Goal: Entertainment & Leisure: Consume media (video, audio)

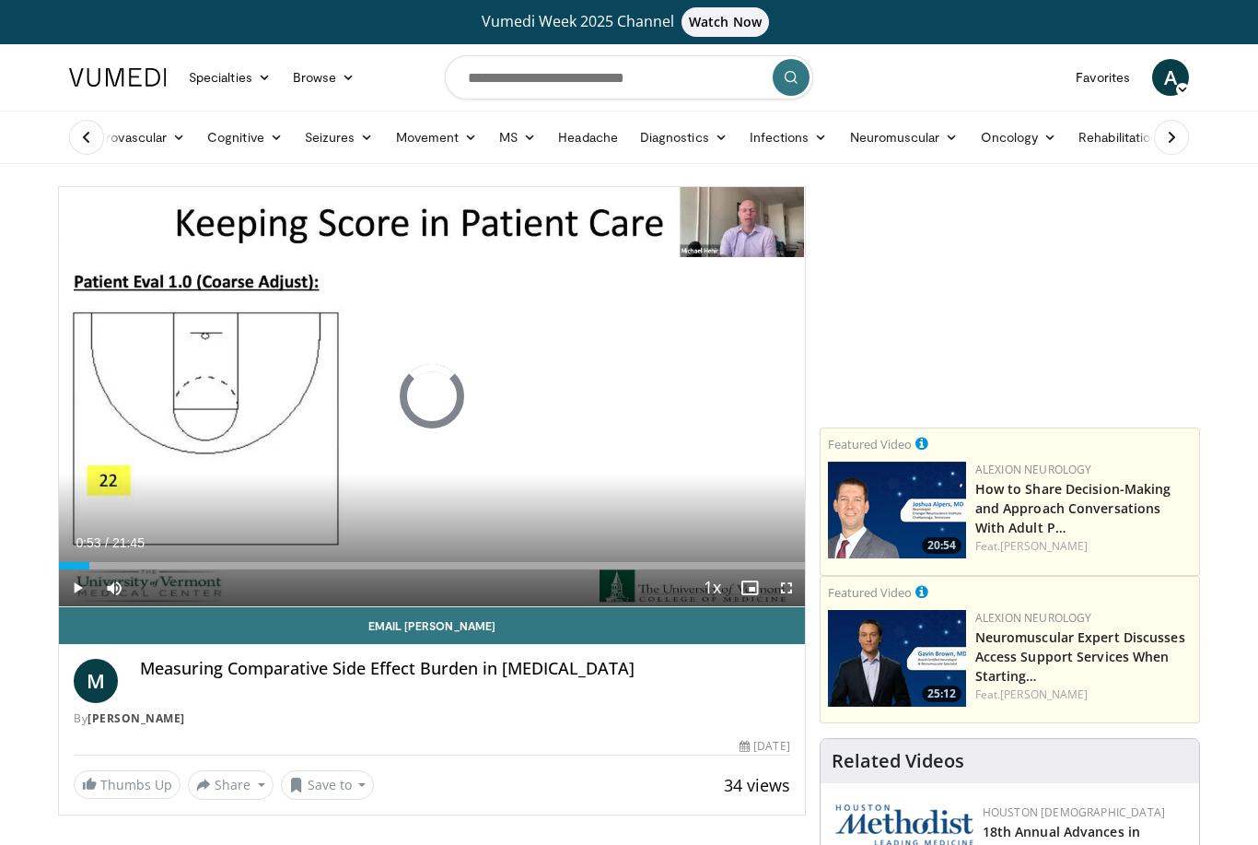
click at [88, 568] on div "Loaded : 0.00%" at bounding box center [432, 565] width 746 height 7
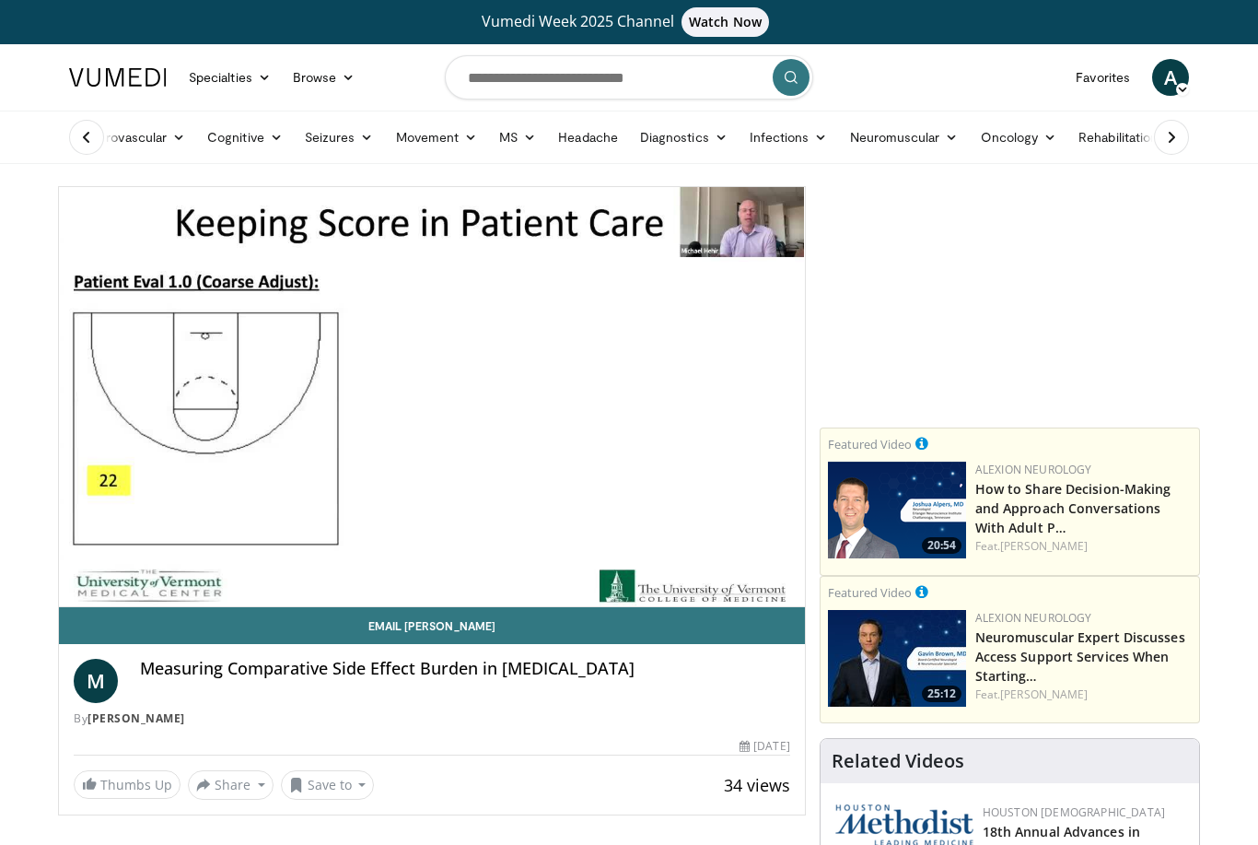
click at [159, 571] on div "Current Time 0:54 / Duration 21:45" at bounding box center [432, 579] width 746 height 17
click at [326, 421] on div "10 seconds Tap to unmute" at bounding box center [432, 396] width 746 height 419
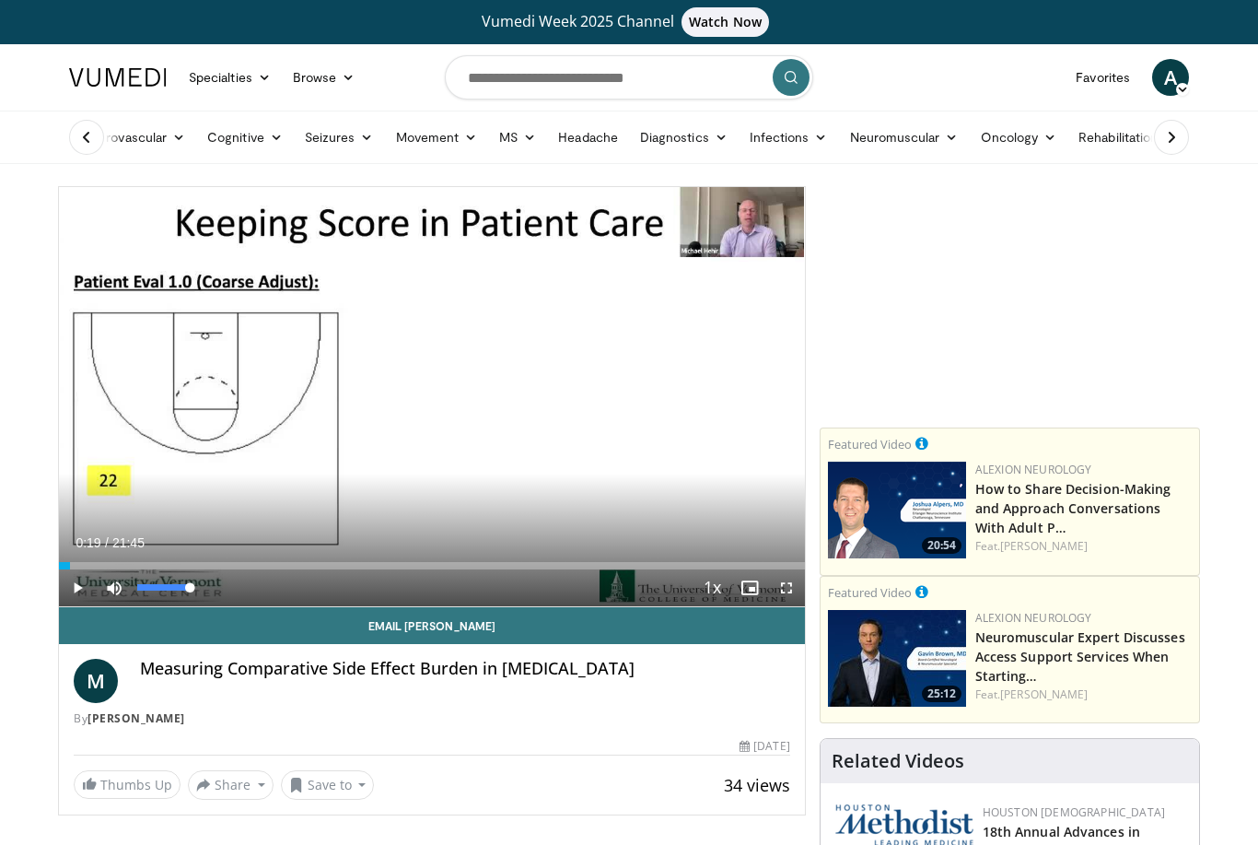
click at [88, 565] on div "Loaded : 1.53%" at bounding box center [432, 565] width 746 height 7
click at [93, 565] on div "Loaded : 11.49%" at bounding box center [432, 565] width 746 height 7
click at [92, 569] on span "Video Player" at bounding box center [77, 587] width 37 height 37
click at [311, 381] on div "10 seconds Tap to unmute" at bounding box center [432, 396] width 746 height 419
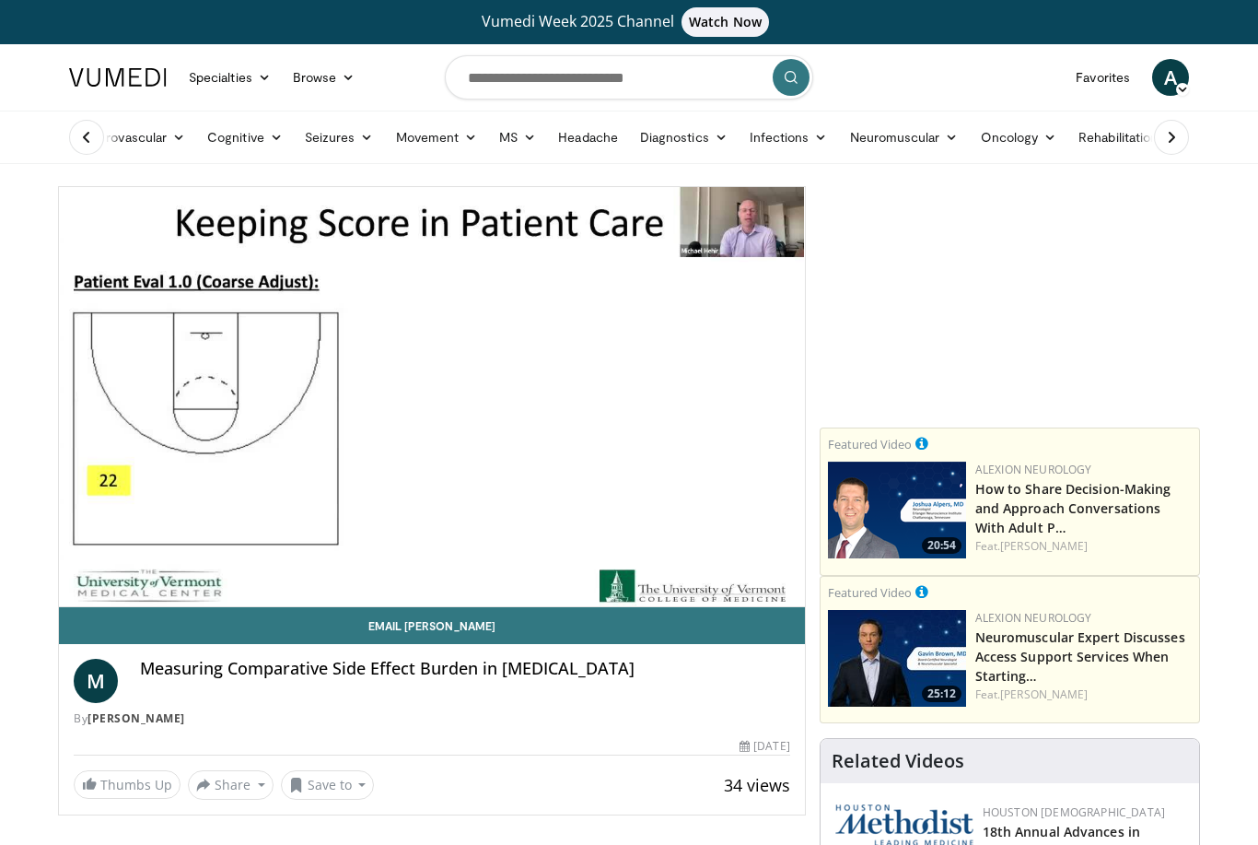
click at [96, 606] on span "Video Player" at bounding box center [114, 624] width 37 height 37
click at [275, 436] on div "10 seconds Tap to unmute" at bounding box center [432, 396] width 746 height 419
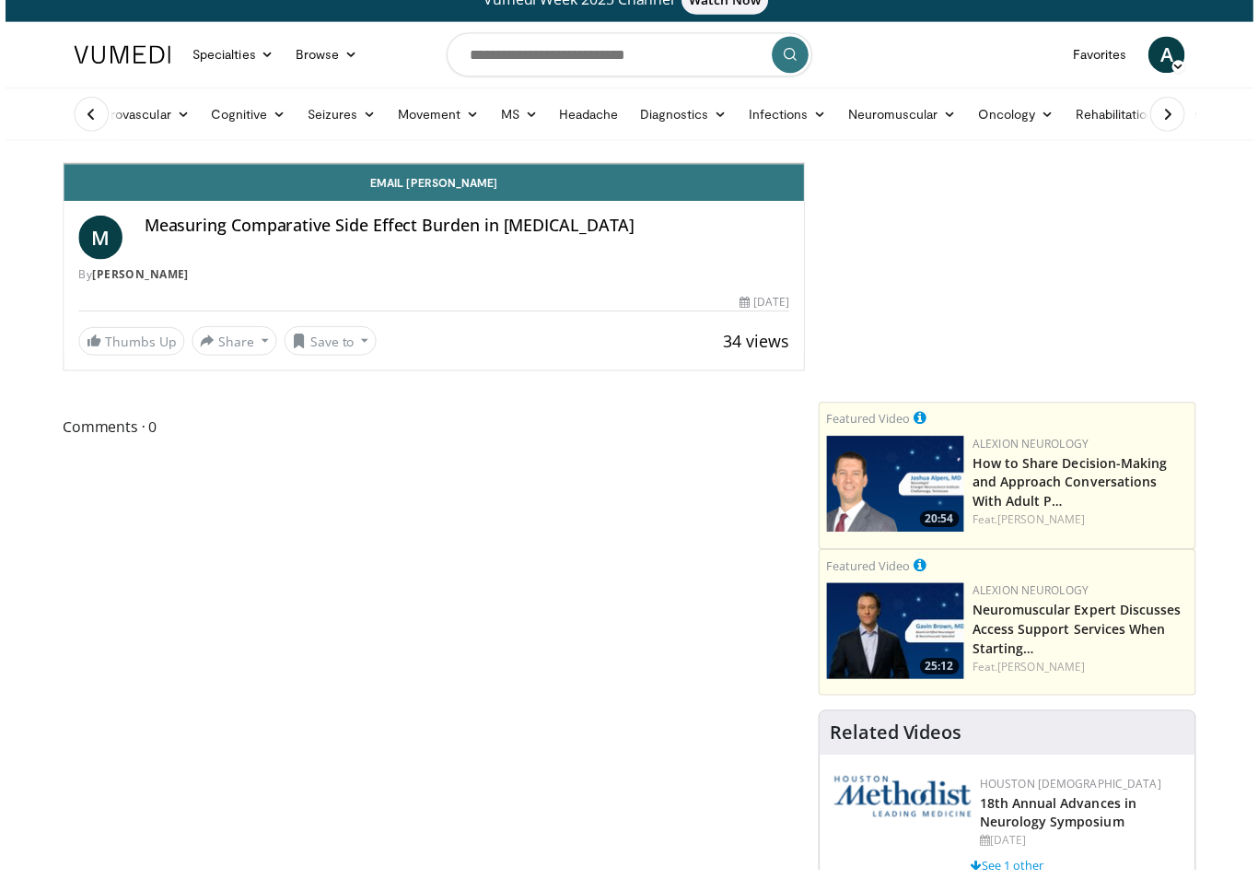
scroll to position [22, 0]
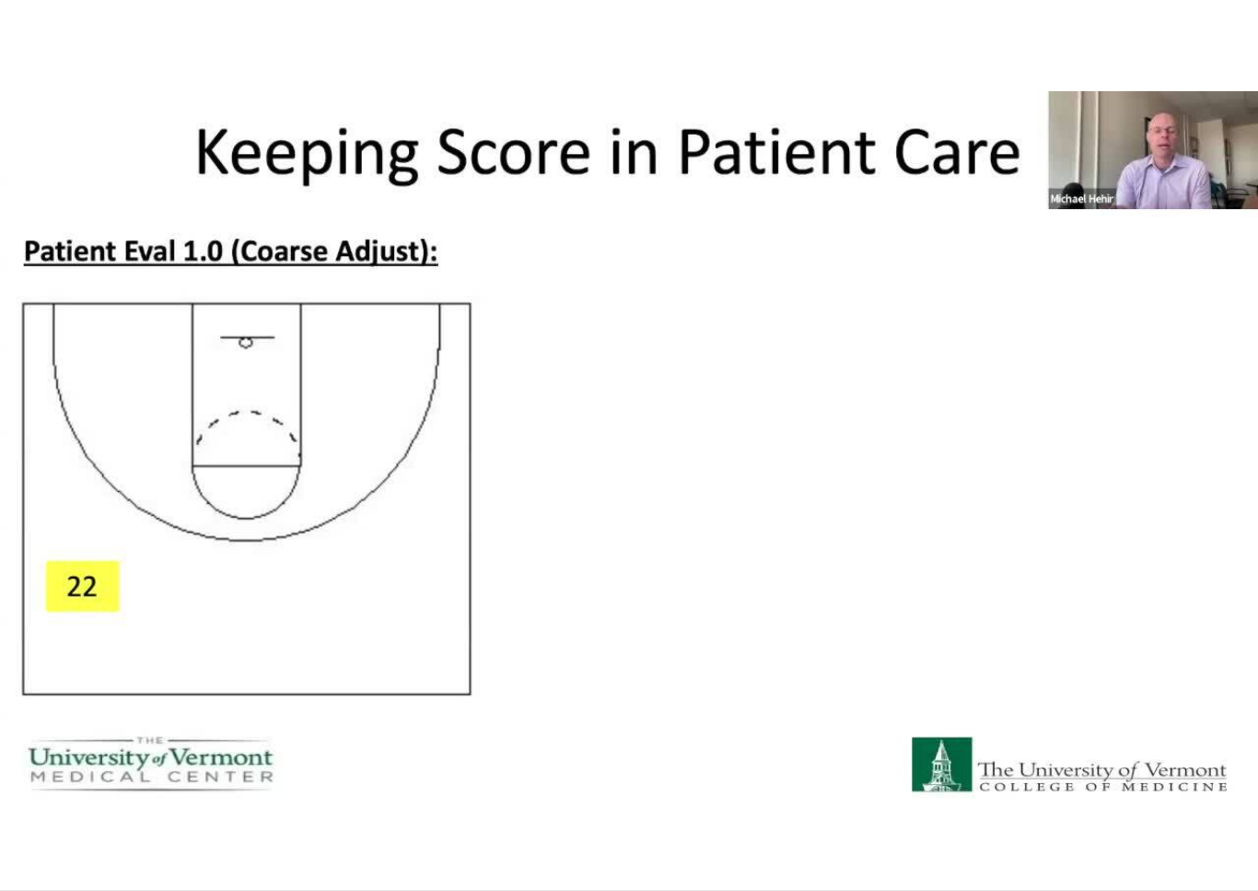
click at [341, 614] on div "10 seconds Tap to unmute" at bounding box center [629, 445] width 1258 height 890
click at [475, 372] on div "10 seconds Tap to unmute" at bounding box center [629, 445] width 1258 height 890
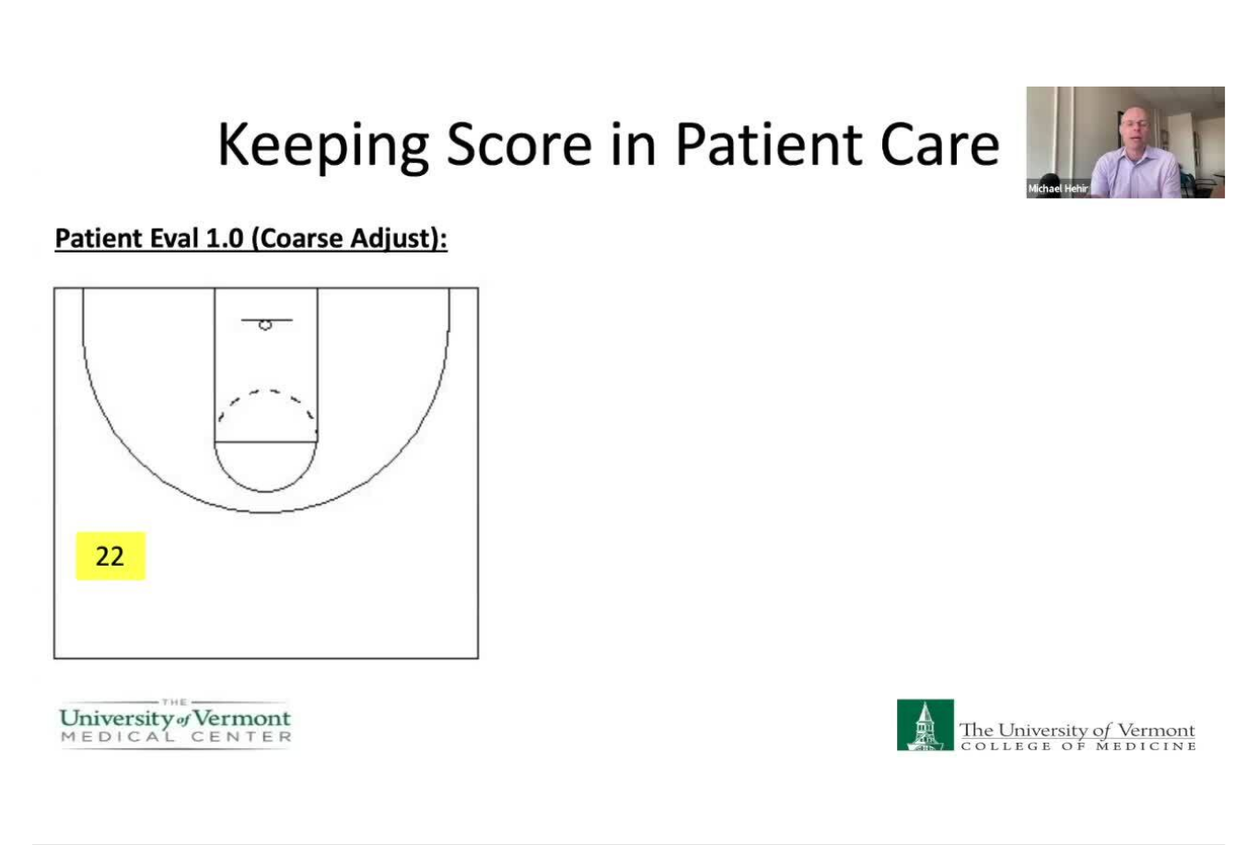
scroll to position [0, 0]
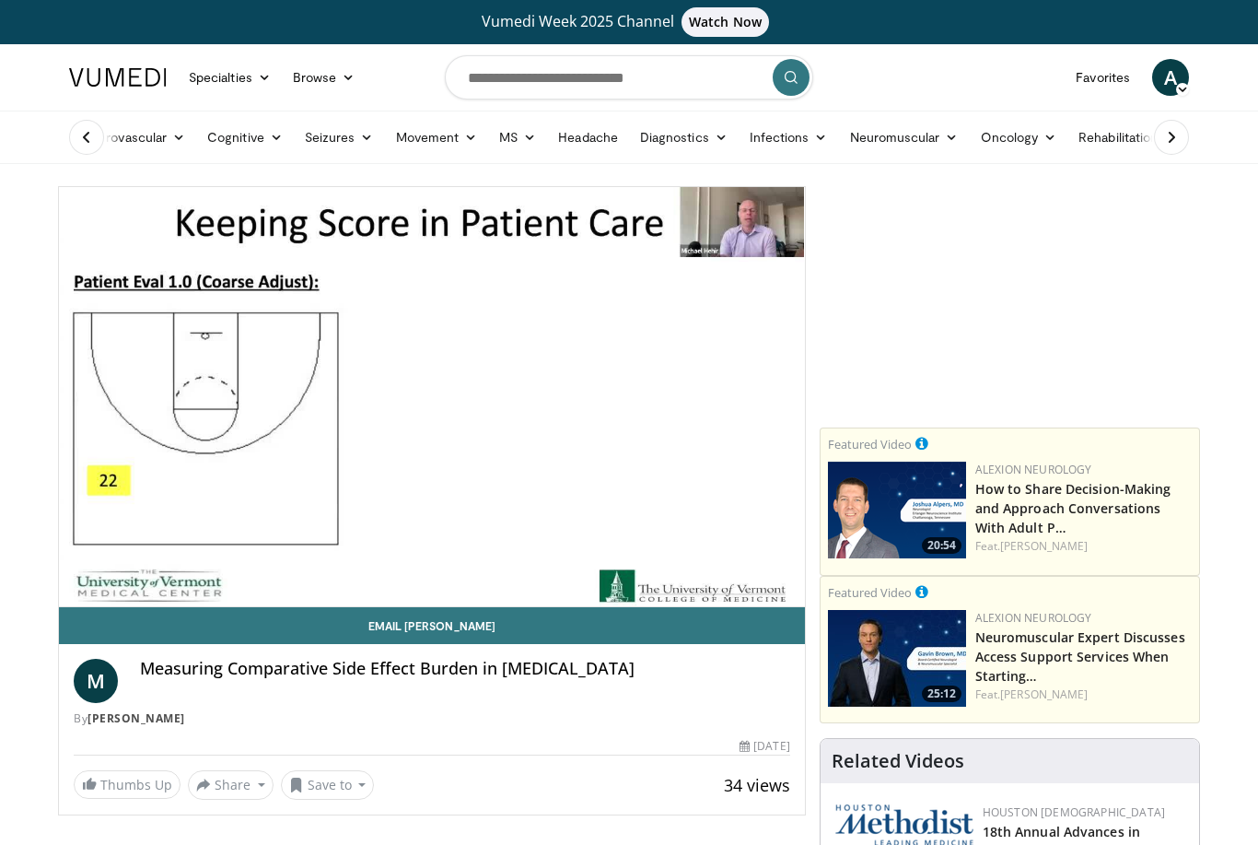
click at [425, 403] on div "10 seconds Tap to unmute" at bounding box center [432, 396] width 746 height 419
